Goal: Transaction & Acquisition: Download file/media

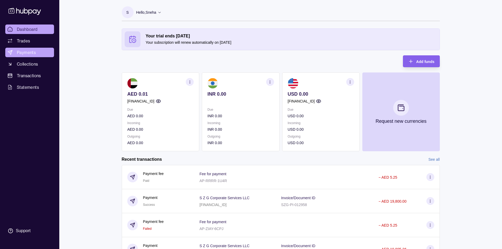
click at [29, 52] on span "Payments" at bounding box center [26, 52] width 19 height 6
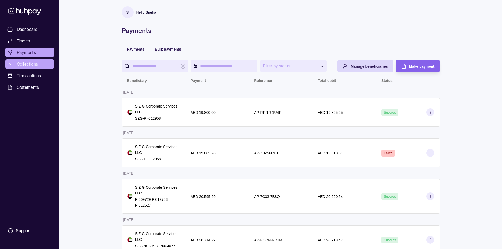
click at [28, 65] on span "Collections" at bounding box center [27, 64] width 21 height 6
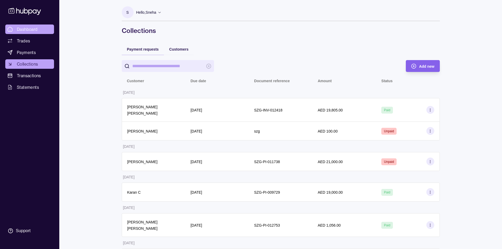
click at [30, 31] on span "Dashboard" at bounding box center [27, 29] width 21 height 6
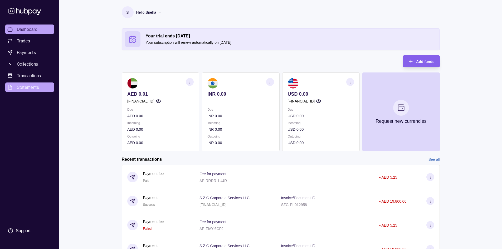
click at [31, 87] on span "Statements" at bounding box center [28, 87] width 22 height 6
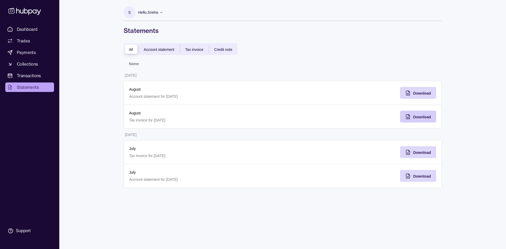
click at [252, 117] on span "Download" at bounding box center [422, 117] width 18 height 4
click at [252, 94] on div "Download" at bounding box center [362, 93] width 159 height 24
click at [252, 94] on span "Download" at bounding box center [422, 93] width 18 height 4
click at [158, 52] on div "Account statement" at bounding box center [159, 49] width 41 height 6
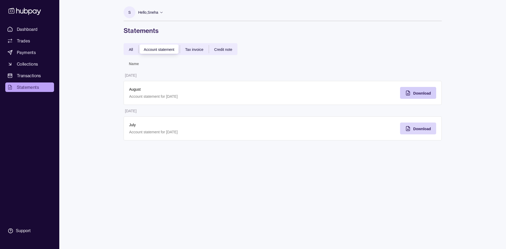
click at [252, 92] on span "Download" at bounding box center [422, 93] width 18 height 4
click at [128, 50] on div "All" at bounding box center [131, 49] width 15 height 6
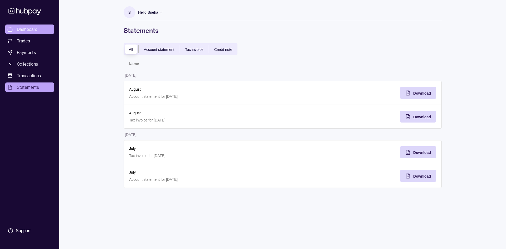
click at [34, 28] on span "Dashboard" at bounding box center [27, 29] width 21 height 6
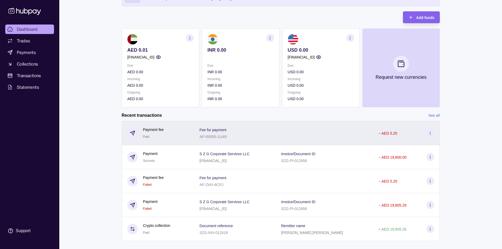
scroll to position [53, 0]
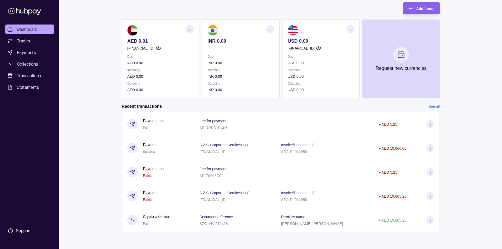
click at [66, 32] on div "Dashboard Trades Payments Collections Transactions Statements Support S Hello, …" at bounding box center [251, 98] width 502 height 302
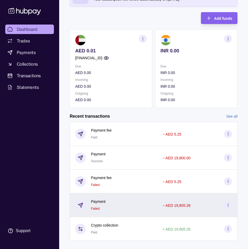
scroll to position [52, 0]
